Goal: Information Seeking & Learning: Learn about a topic

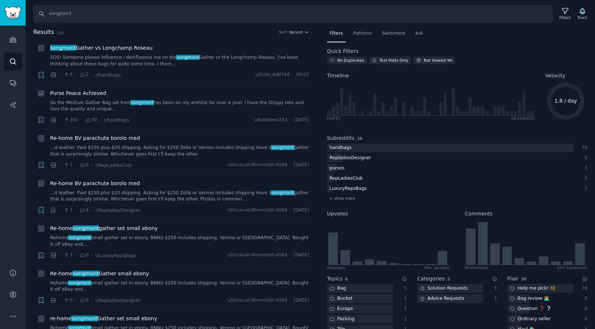
click at [90, 94] on span "Purse Peace Achieved" at bounding box center [78, 94] width 56 height 8
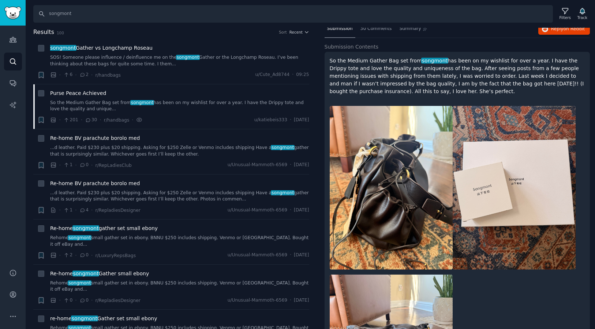
scroll to position [158, 0]
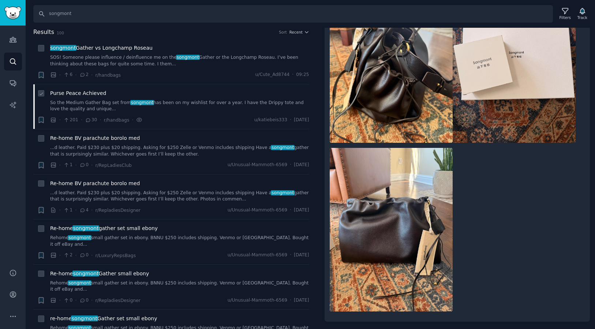
click at [95, 93] on span "Purse Peace Achieved" at bounding box center [78, 94] width 56 height 8
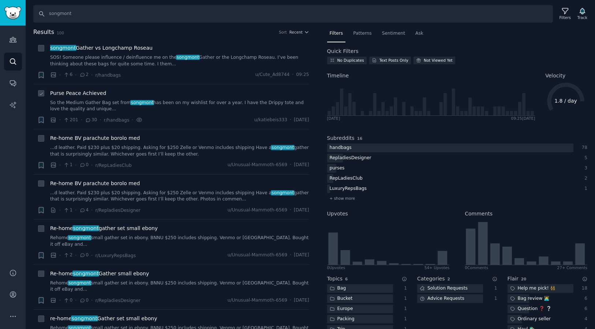
click at [95, 93] on span "Purse Peace Achieved" at bounding box center [78, 94] width 56 height 8
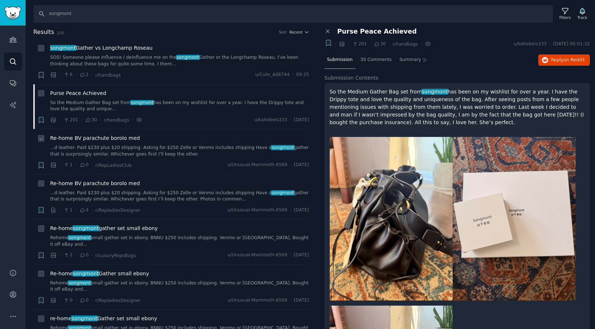
click at [108, 140] on span "Re-home BV parachute borolo med" at bounding box center [95, 139] width 90 height 8
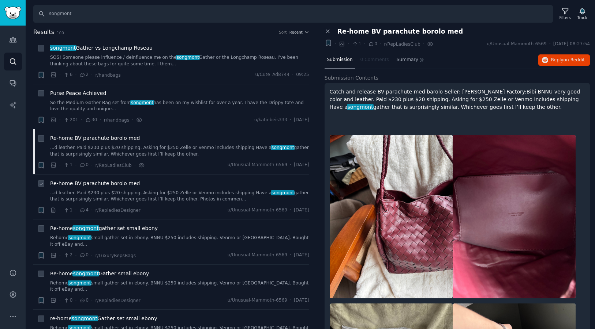
click at [97, 185] on span "Re-home BV parachute borolo med" at bounding box center [95, 184] width 90 height 8
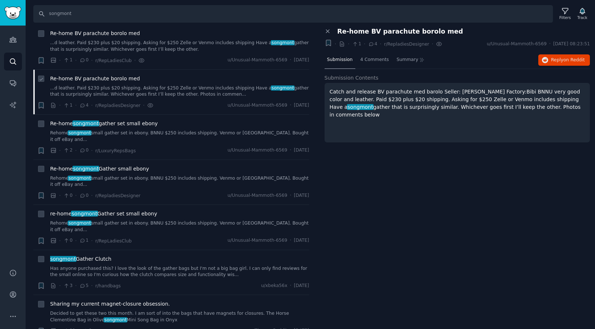
scroll to position [110, 0]
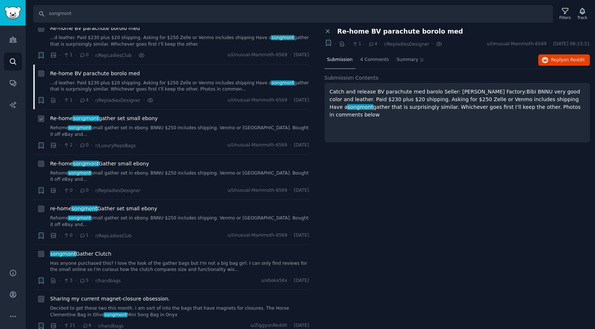
click at [105, 117] on span "Re-home songmont gather set small ebony" at bounding box center [104, 119] width 108 height 8
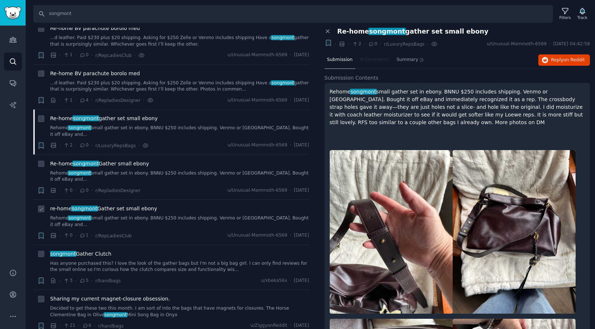
scroll to position [112, 0]
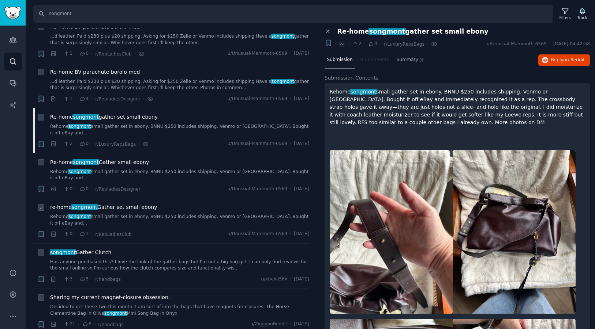
click at [137, 204] on span "re-home songmont Gather set small ebony" at bounding box center [103, 208] width 107 height 8
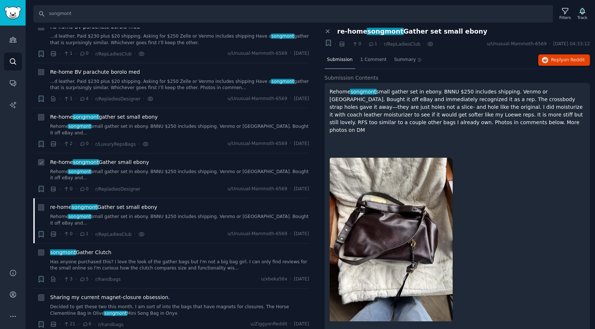
click at [139, 159] on span "Re-home songmont Gather small ebony" at bounding box center [99, 163] width 99 height 8
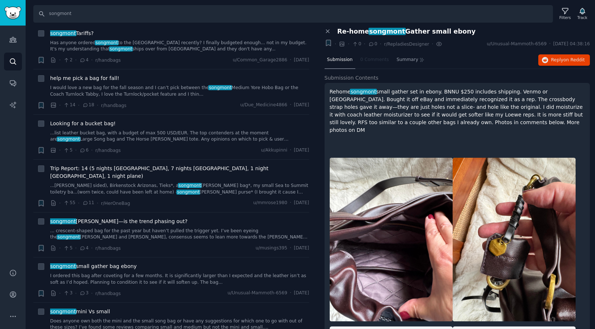
scroll to position [422, 0]
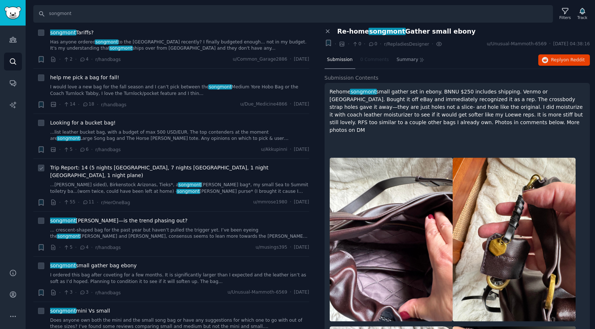
click at [140, 164] on span "Trip Report: 14 (5 nights [GEOGRAPHIC_DATA], 7 nights [GEOGRAPHIC_DATA], 1 nigh…" at bounding box center [179, 171] width 259 height 15
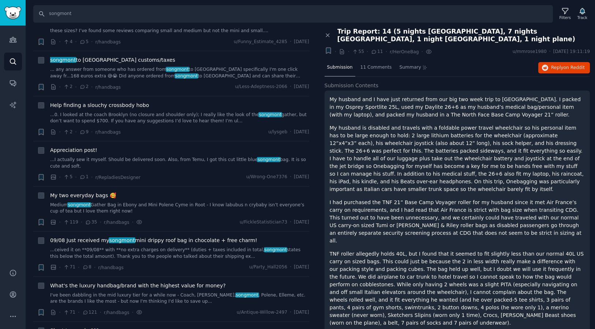
scroll to position [719, 0]
click at [100, 191] on span "My two everyday bags 🥰" at bounding box center [83, 195] width 66 height 8
